Goal: Task Accomplishment & Management: Manage account settings

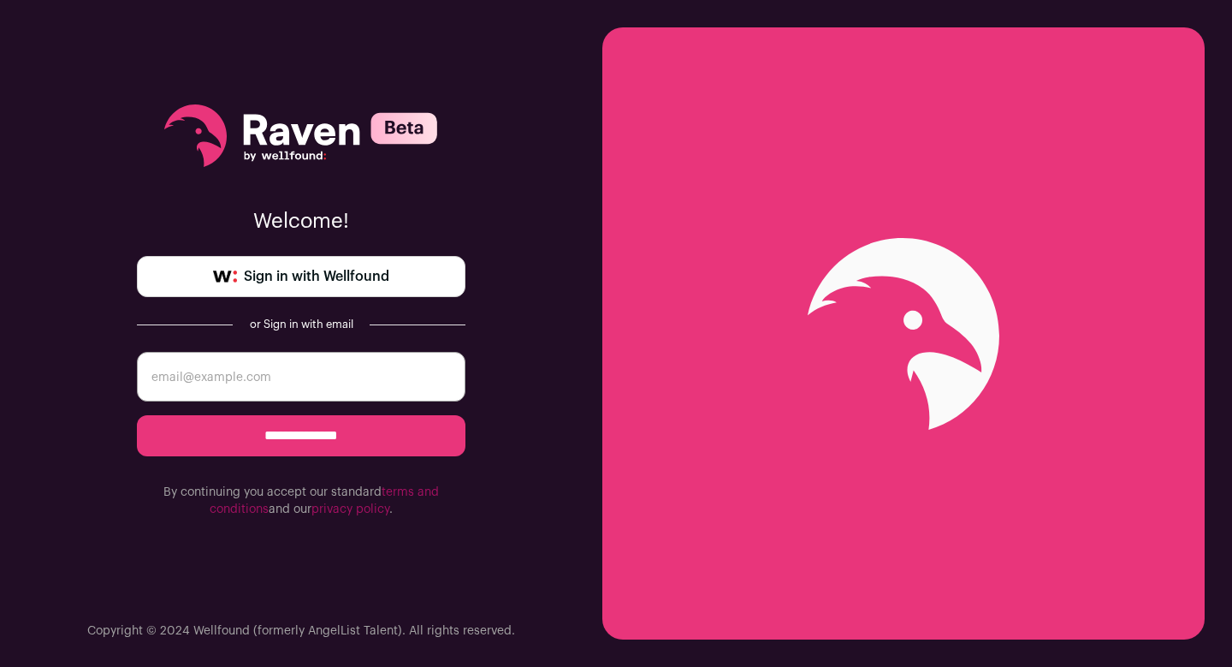
click at [287, 282] on span "Sign in with Wellfound" at bounding box center [316, 276] width 145 height 21
